Goal: Information Seeking & Learning: Check status

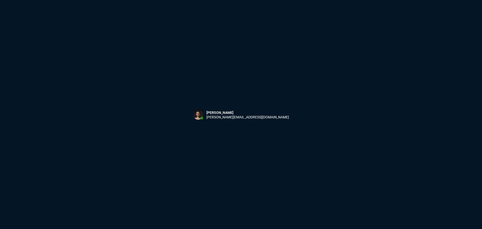
click at [156, 33] on div "Sign in with Microsoft" at bounding box center [241, 114] width 482 height 229
click at [187, 0] on html at bounding box center [241, 0] width 482 height 0
drag, startPoint x: 194, startPoint y: 82, endPoint x: 193, endPoint y: 79, distance: 2.9
click at [193, 0] on html "Copy Next — ChatGPT Close" at bounding box center [241, 0] width 482 height 0
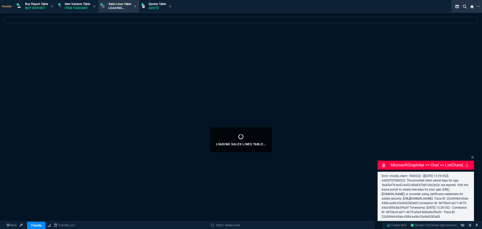
select select "1: BROV"
select select
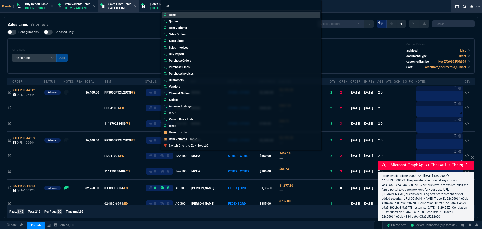
type input "item"
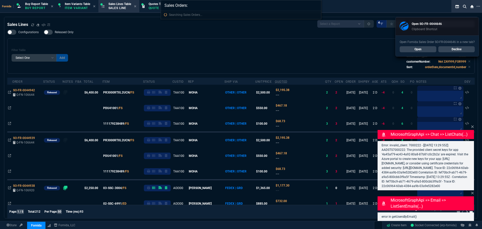
type input "Sales Orders: SO-FR-0044646*"
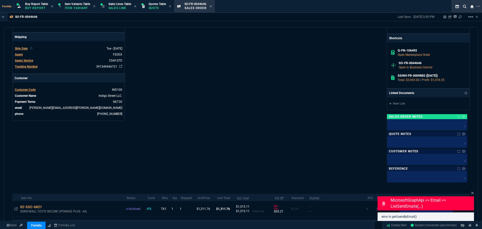
scroll to position [276, 0]
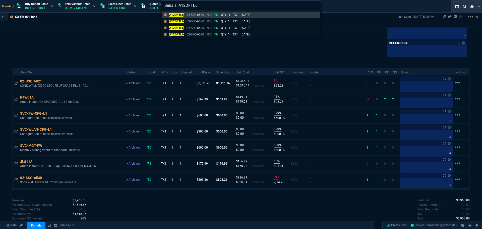
type input "Serials: A12DFTL6"
drag, startPoint x: 143, startPoint y: 65, endPoint x: 144, endPoint y: 52, distance: 12.8
click at [142, 64] on div "Serials: A12DFTL6 A12DFTL6 02-SSC-6530 /ED FN QTY: -1 TX1 07/28/2025 A12DFTL6 0…" at bounding box center [241, 114] width 482 height 229
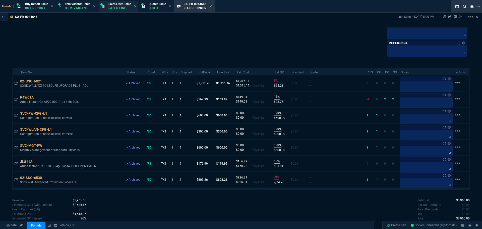
click at [130, 8] on p "Sales Line" at bounding box center [119, 8] width 23 height 4
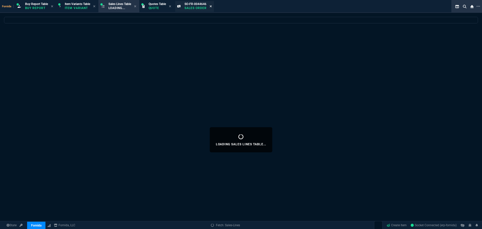
click at [212, 8] on fa-icon at bounding box center [210, 7] width 2 height 4
select select
